Goal: Transaction & Acquisition: Book appointment/travel/reservation

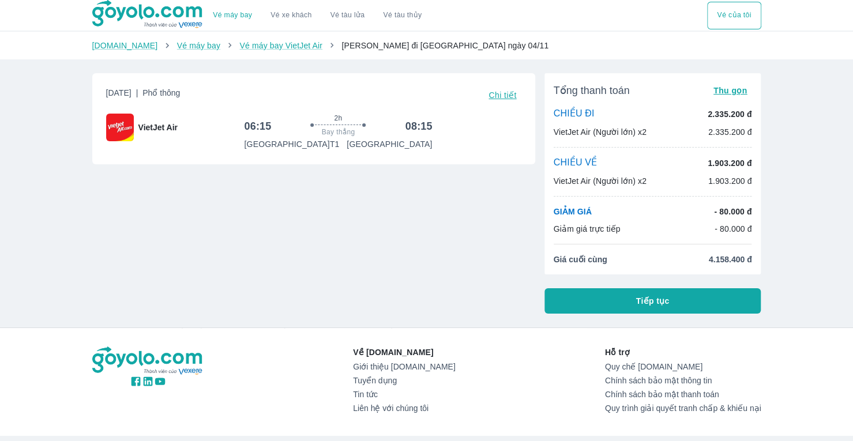
click at [648, 176] on div "VietJet Air (Người lớn) x2 1.903.200 đ" at bounding box center [652, 181] width 198 height 12
